Goal: Task Accomplishment & Management: Manage account settings

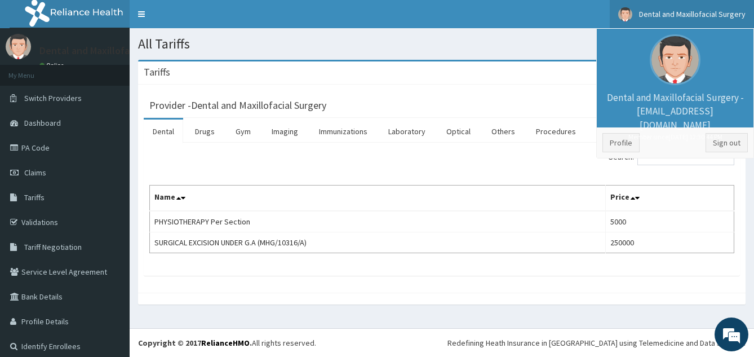
click at [544, 87] on div "Provider - Dental and Maxillofacial Surgery Dental Drugs Gym Imaging Immunizati…" at bounding box center [442, 189] width 608 height 208
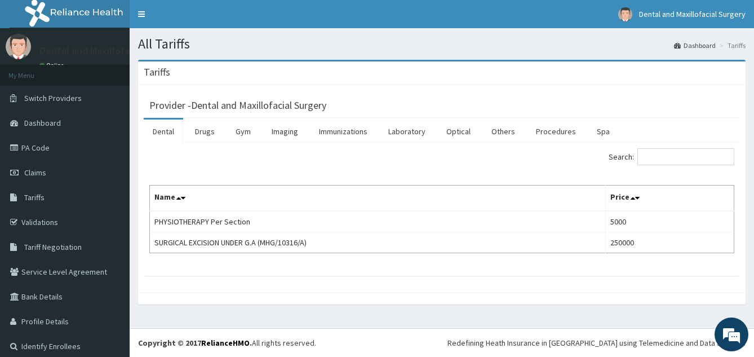
click at [544, 87] on div "Provider - Dental and Maxillofacial Surgery Dental Drugs Gym Imaging Immunizati…" at bounding box center [442, 189] width 608 height 208
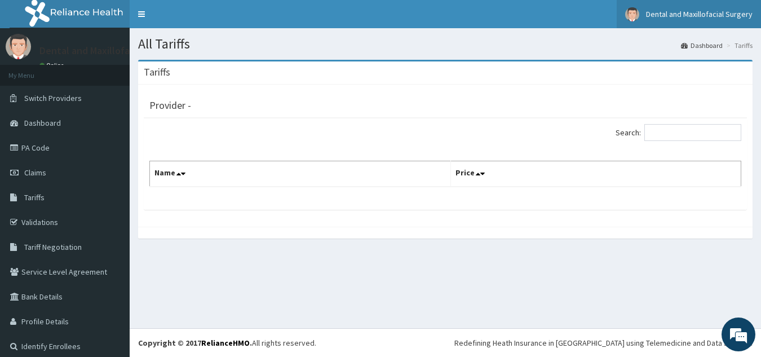
click at [680, 14] on span "Dental and Maxillofacial Surgery" at bounding box center [699, 14] width 107 height 10
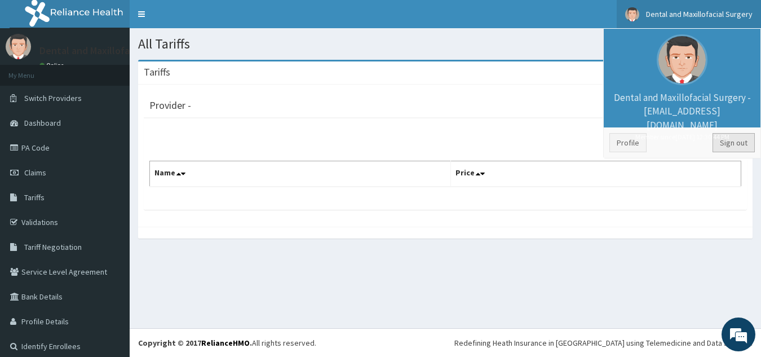
click at [729, 139] on link "Sign out" at bounding box center [733, 142] width 42 height 19
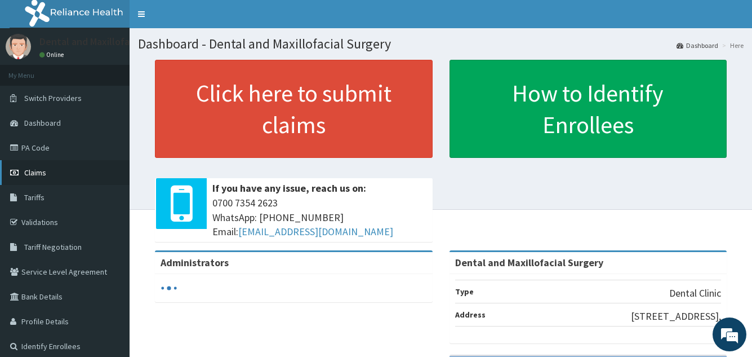
click at [49, 174] on link "Claims" at bounding box center [65, 172] width 130 height 25
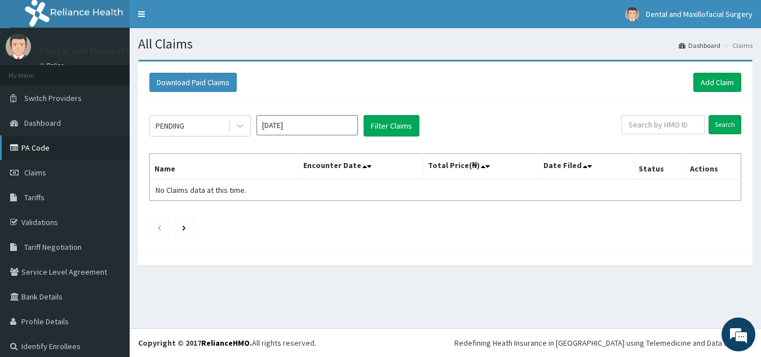
click at [47, 148] on link "PA Code" at bounding box center [65, 147] width 130 height 25
